Goal: Task Accomplishment & Management: Use online tool/utility

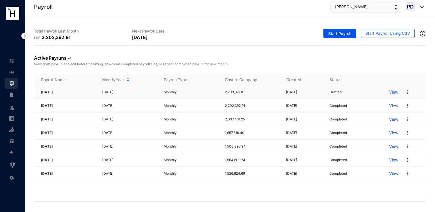
click at [393, 90] on p "View" at bounding box center [393, 92] width 9 height 6
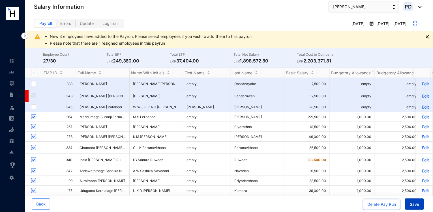
click at [411, 205] on span "Save" at bounding box center [414, 205] width 9 height 6
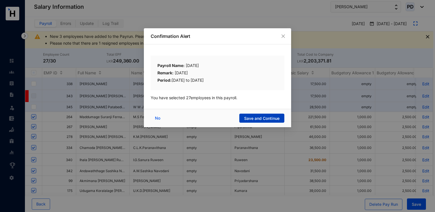
click at [267, 120] on span "Save and Continue" at bounding box center [261, 119] width 35 height 6
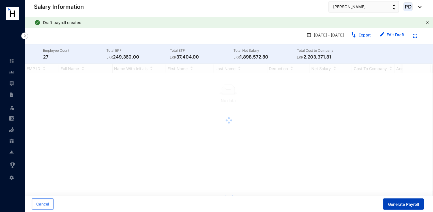
click at [396, 209] on button "Generate Payroll" at bounding box center [403, 204] width 41 height 11
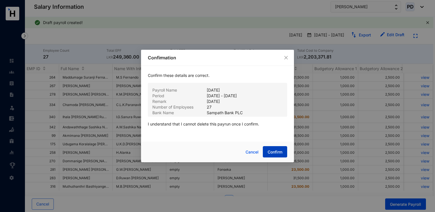
click at [277, 156] on button "Confirm" at bounding box center [275, 151] width 24 height 11
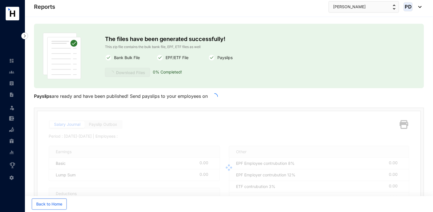
click at [202, 65] on div "The files have been generated successfully! This zip file contains the bulk ban…" at bounding box center [229, 56] width 248 height 46
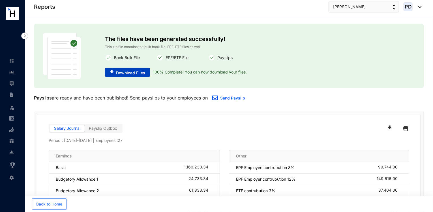
click at [127, 72] on span "Download Files" at bounding box center [130, 73] width 29 height 6
